Goal: Task Accomplishment & Management: Use online tool/utility

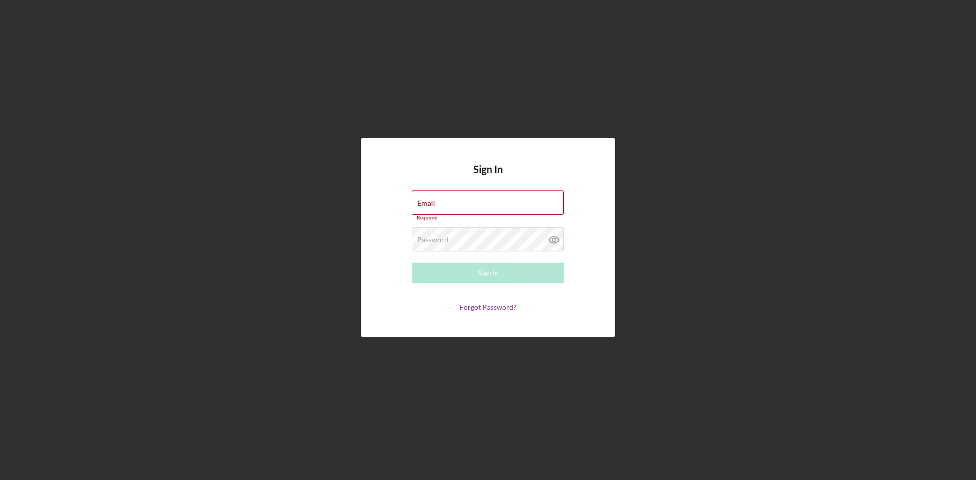
type input "[PERSON_NAME][EMAIL_ADDRESS][DOMAIN_NAME]"
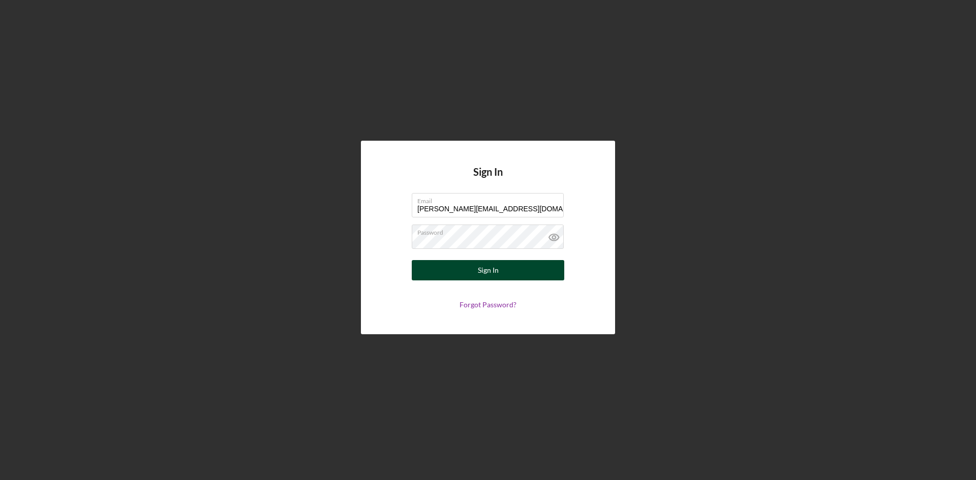
click at [488, 270] on div "Sign In" at bounding box center [488, 270] width 21 height 20
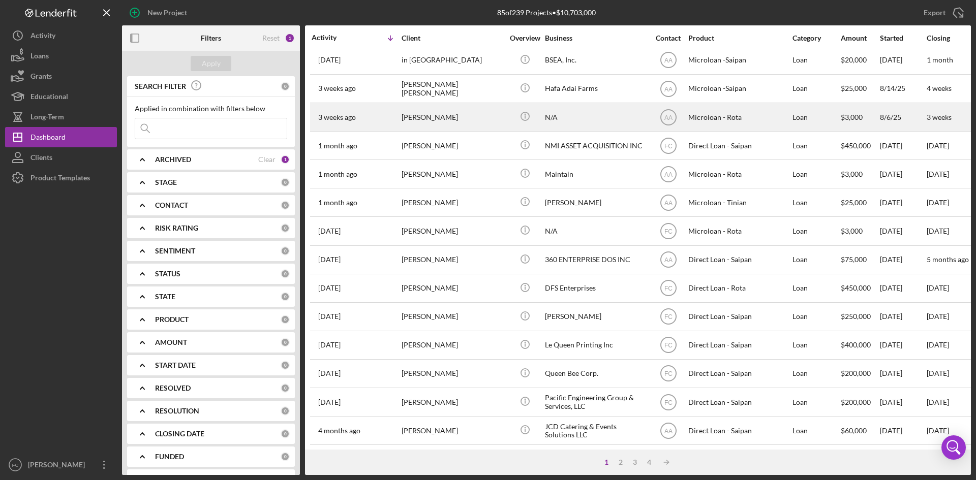
scroll to position [136, 0]
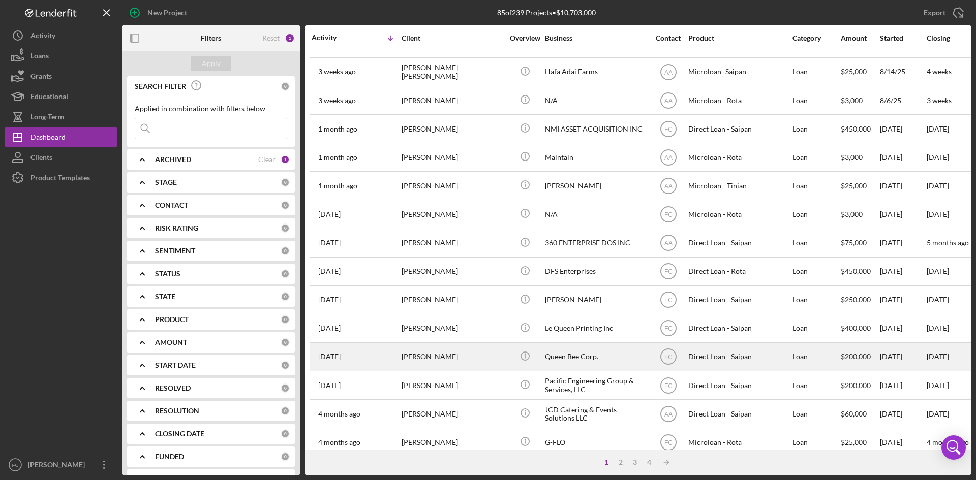
click at [462, 362] on div "[PERSON_NAME]" at bounding box center [453, 357] width 102 height 27
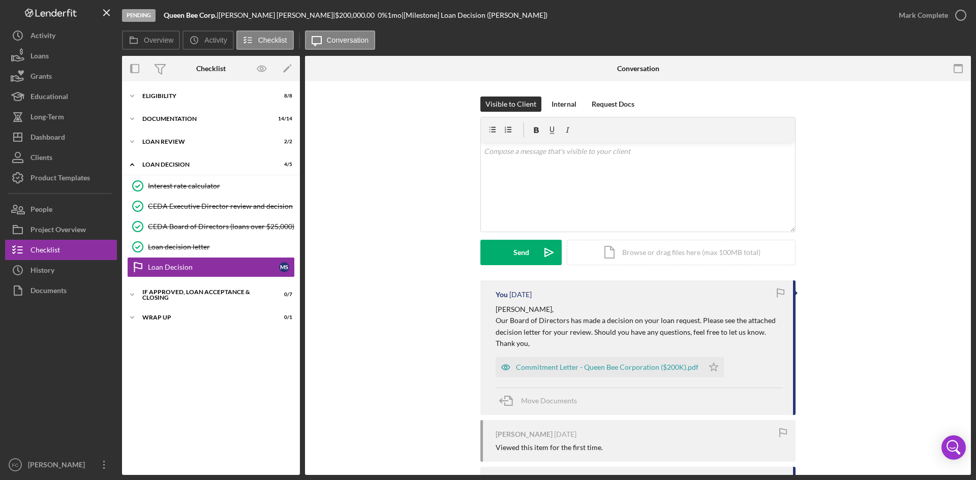
scroll to position [65, 0]
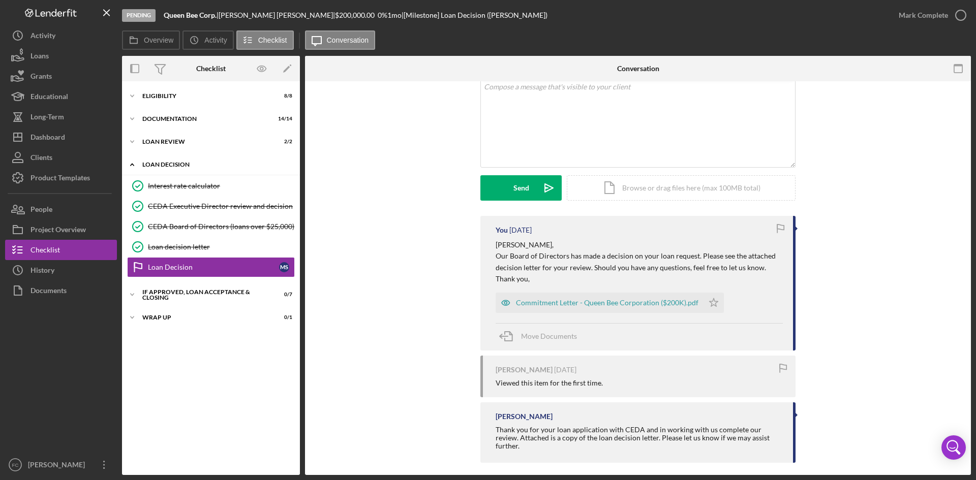
click at [194, 163] on div "Loan Decision" at bounding box center [214, 165] width 145 height 6
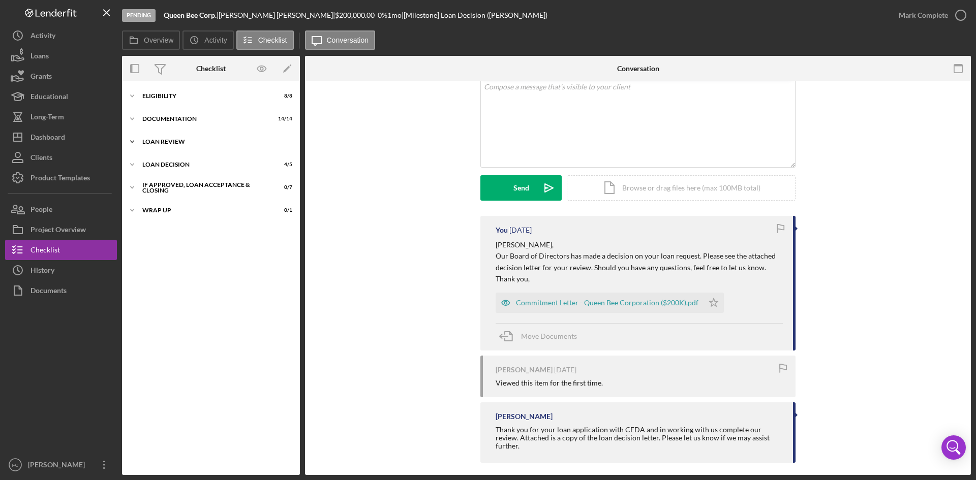
click at [192, 145] on div "Icon/Expander Loan review 2 / 2" at bounding box center [211, 142] width 178 height 20
click at [192, 121] on div "Documentation" at bounding box center [214, 119] width 145 height 6
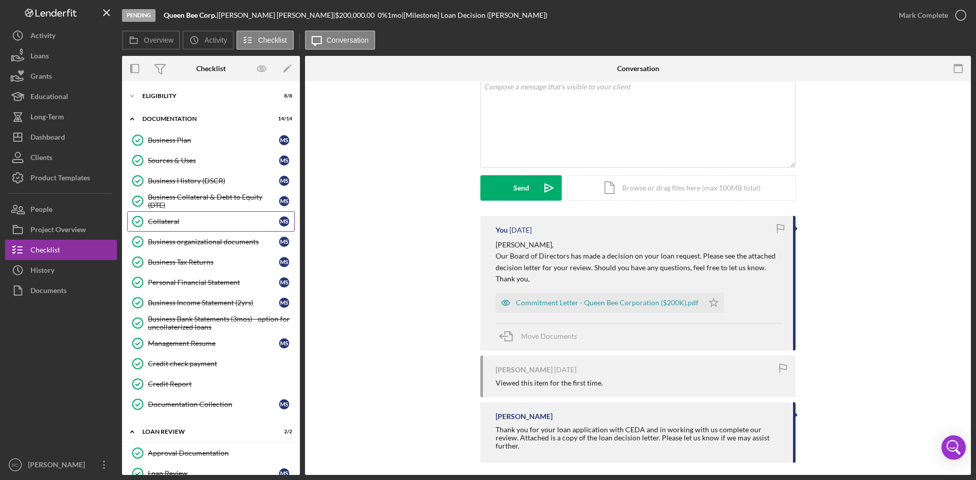
click at [241, 216] on link "Collateral Collateral M S" at bounding box center [211, 221] width 168 height 20
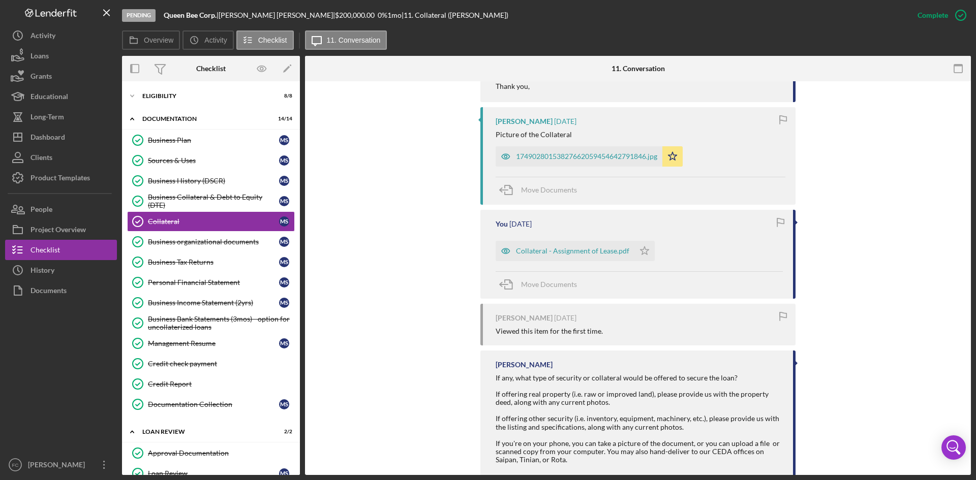
scroll to position [979, 0]
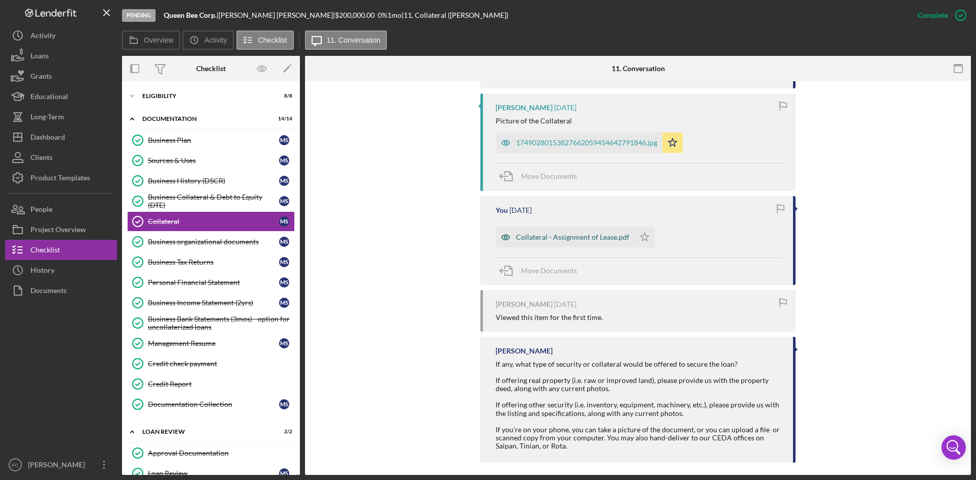
click at [590, 227] on div "Collateral - Assignment of Lease.pdf" at bounding box center [565, 237] width 139 height 20
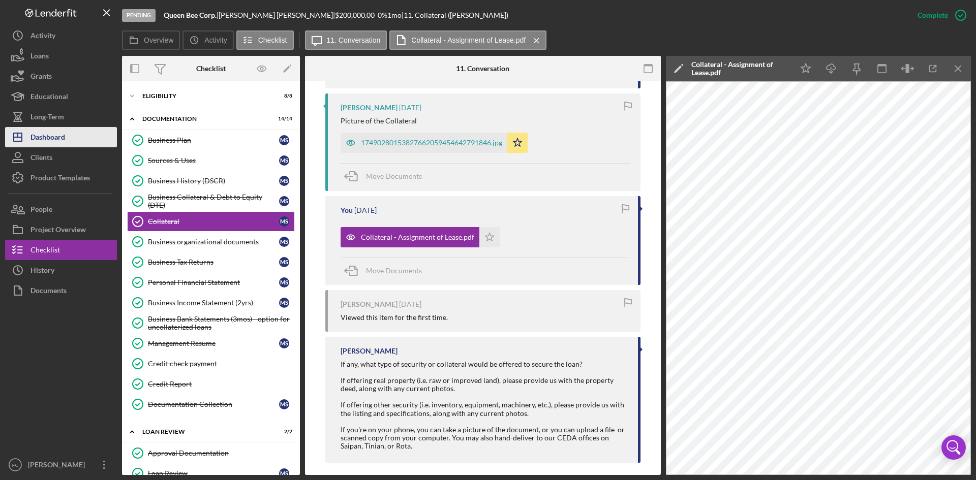
click at [57, 141] on div "Dashboard" at bounding box center [47, 138] width 35 height 23
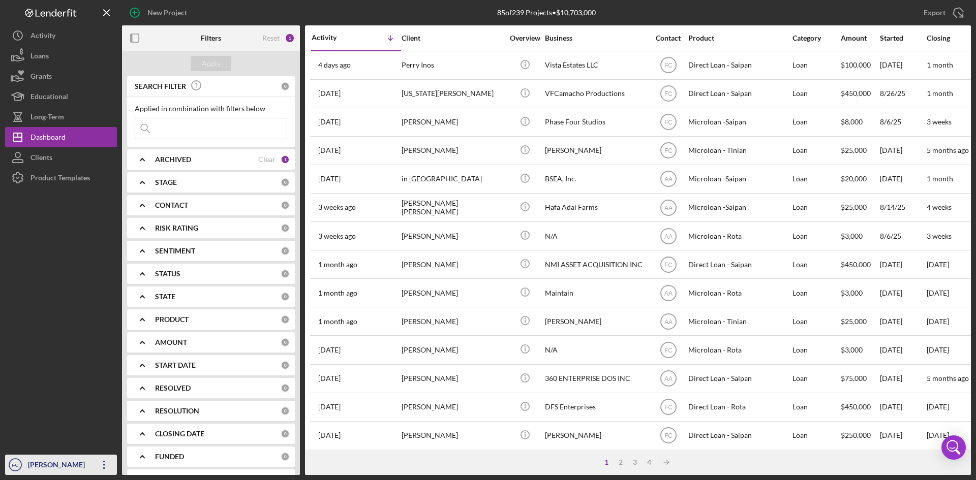
click at [40, 464] on div "[PERSON_NAME]" at bounding box center [58, 466] width 66 height 23
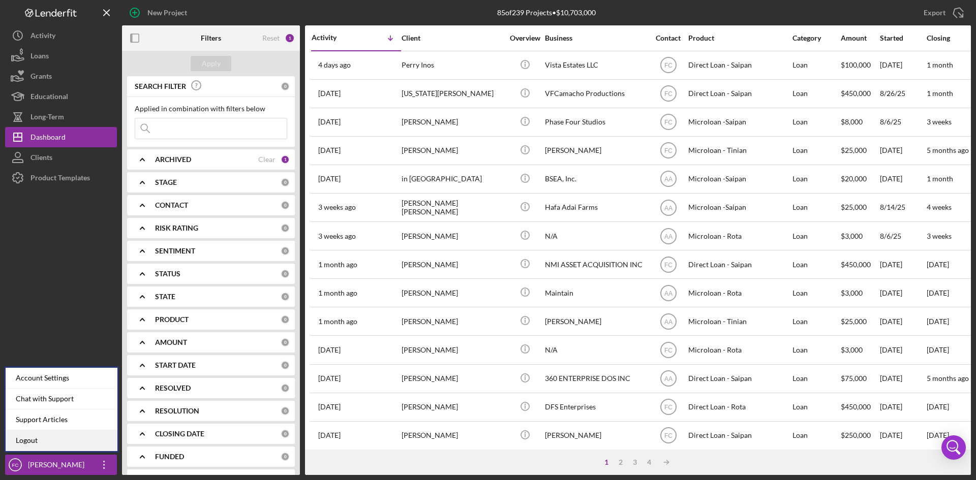
click at [41, 447] on link "Logout" at bounding box center [62, 441] width 112 height 21
